Goal: Task Accomplishment & Management: Use online tool/utility

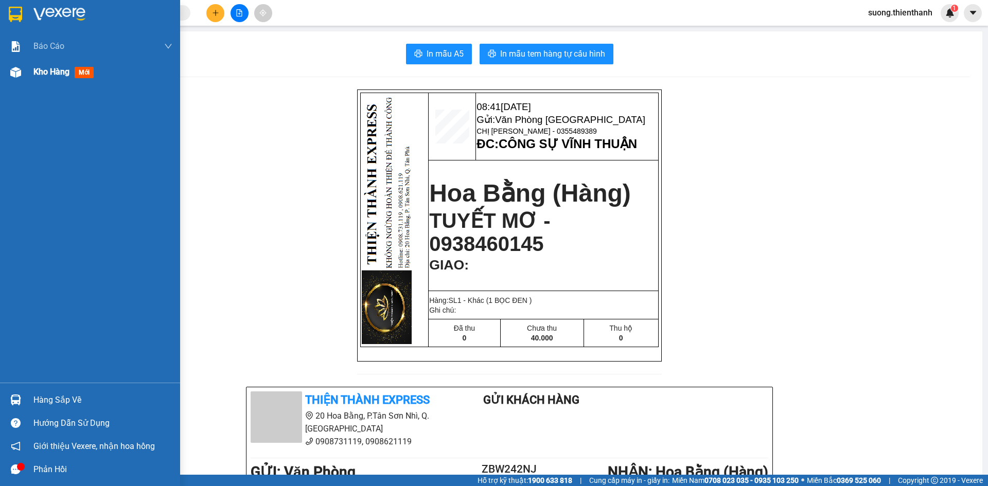
click at [38, 76] on span "Kho hàng" at bounding box center [51, 72] width 36 height 10
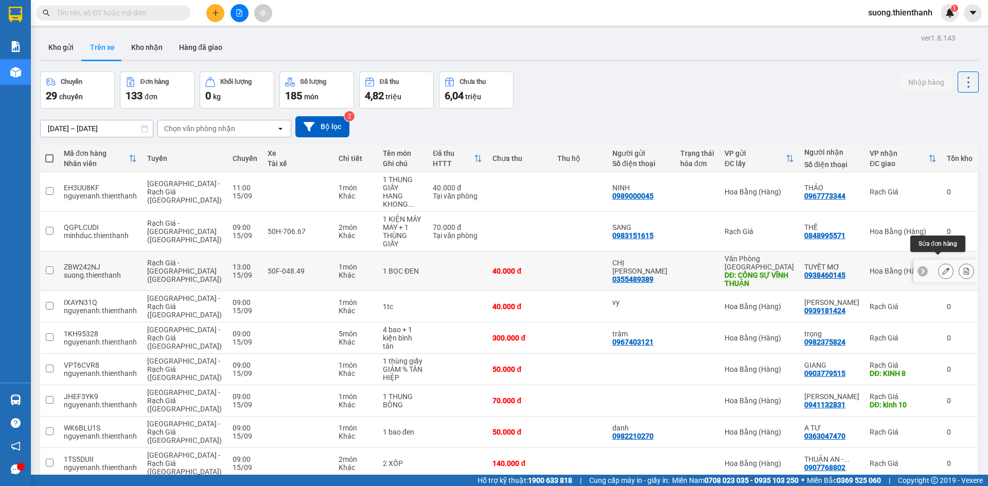
click at [942, 267] on icon at bounding box center [945, 270] width 7 height 7
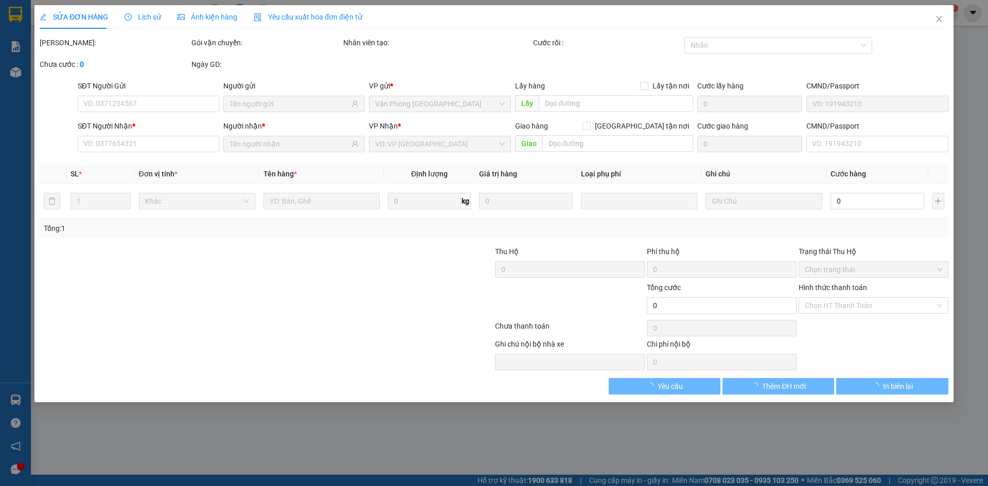
type input "0355489389"
type input "CÔNG SỰ VĨNH THUẬN"
type input "0938460145"
type input "40.000"
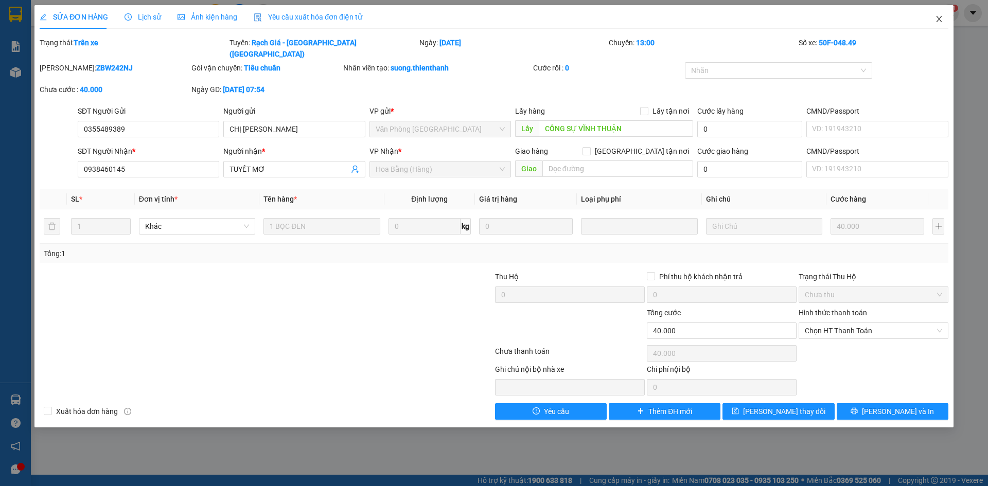
click at [937, 16] on icon "close" at bounding box center [939, 19] width 8 height 8
